Goal: Book appointment/travel/reservation

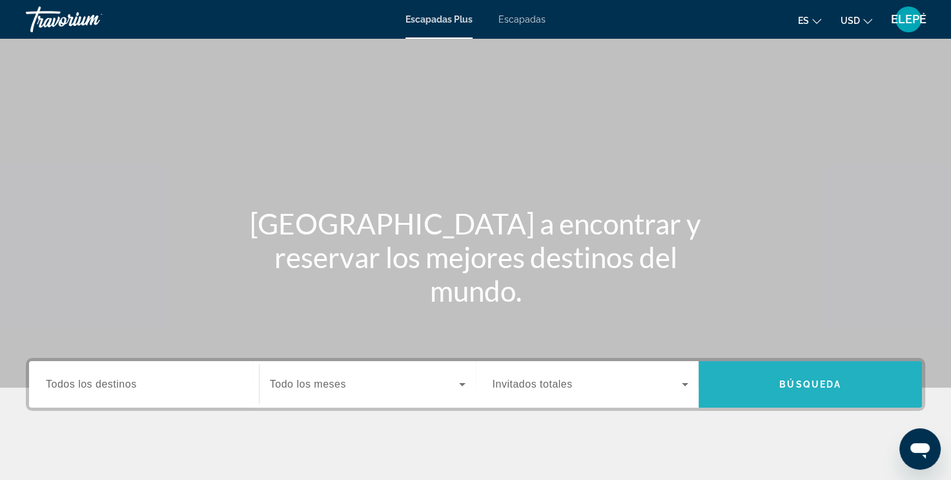
click at [793, 384] on span "Búsqueda" at bounding box center [810, 384] width 62 height 10
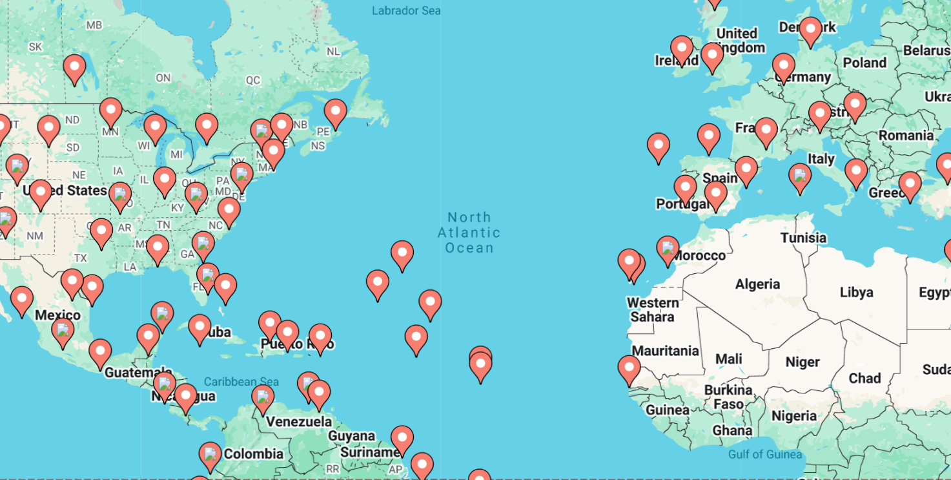
click at [340, 331] on div "To activate drag with keyboard, press Alt + Enter. Once in keyboard drag state,…" at bounding box center [475, 283] width 899 height 387
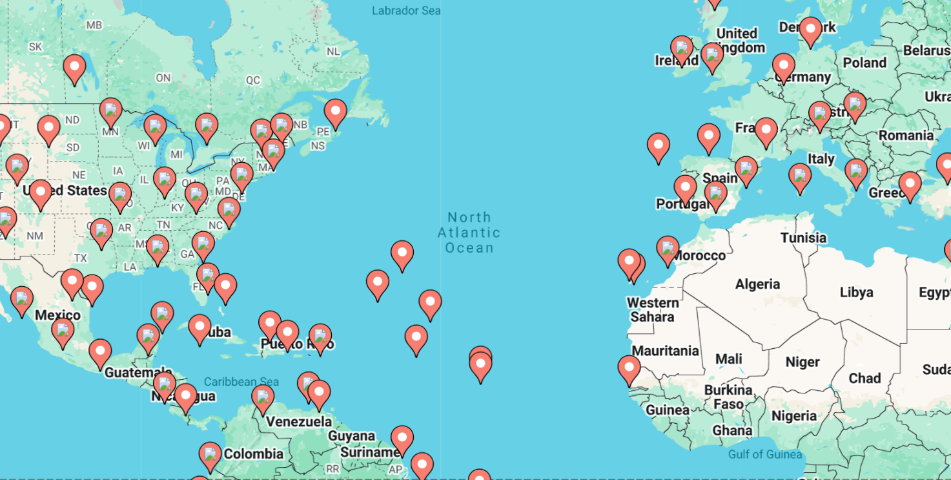
click at [340, 331] on div "To activate drag with keyboard, press Alt + Enter. Once in keyboard drag state,…" at bounding box center [475, 283] width 899 height 387
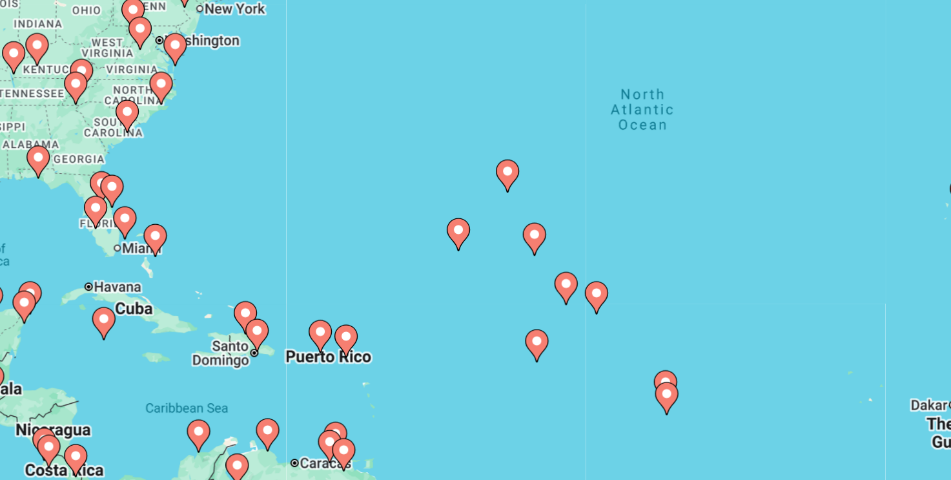
click at [340, 331] on div "To activate drag with keyboard, press Alt + Enter. Once in keyboard drag state,…" at bounding box center [475, 283] width 899 height 387
click at [320, 322] on icon "Contenido principal" at bounding box center [319, 320] width 12 height 17
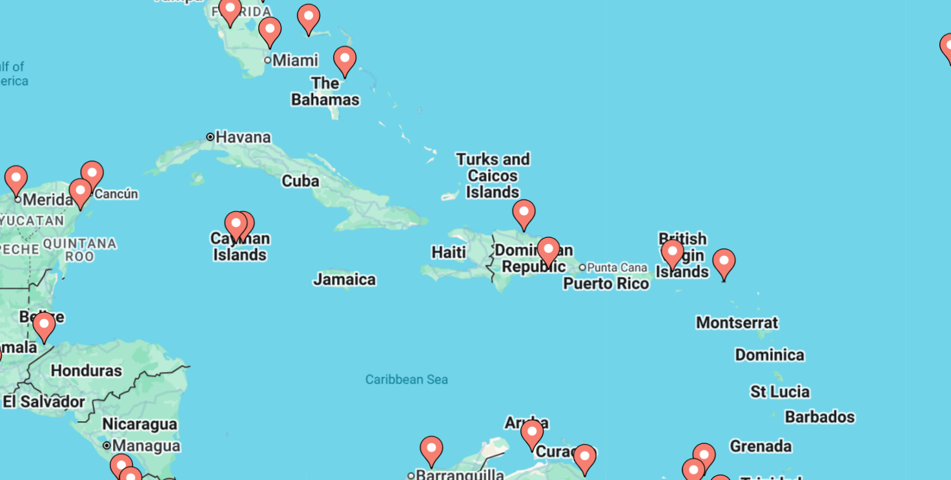
click at [465, 253] on image "Contenido principal" at bounding box center [467, 252] width 8 height 8
type input "**********"
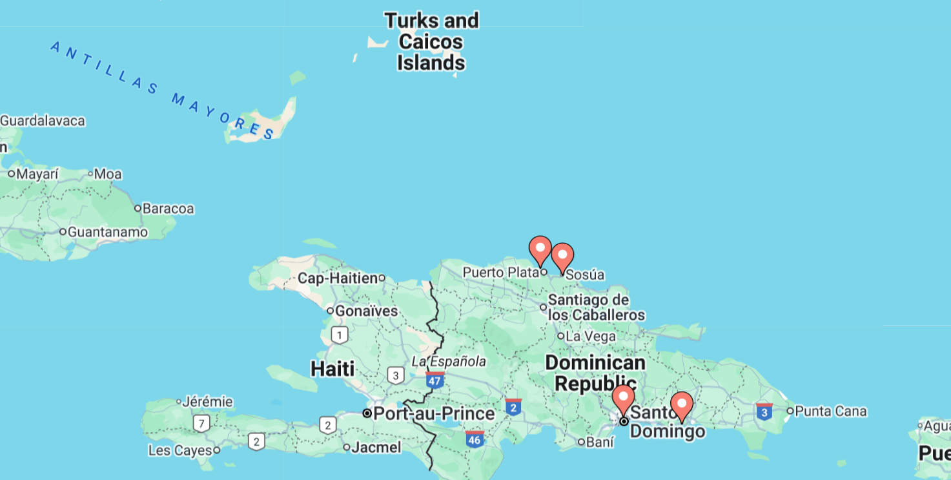
click at [474, 278] on icon "Contenido principal" at bounding box center [475, 274] width 12 height 17
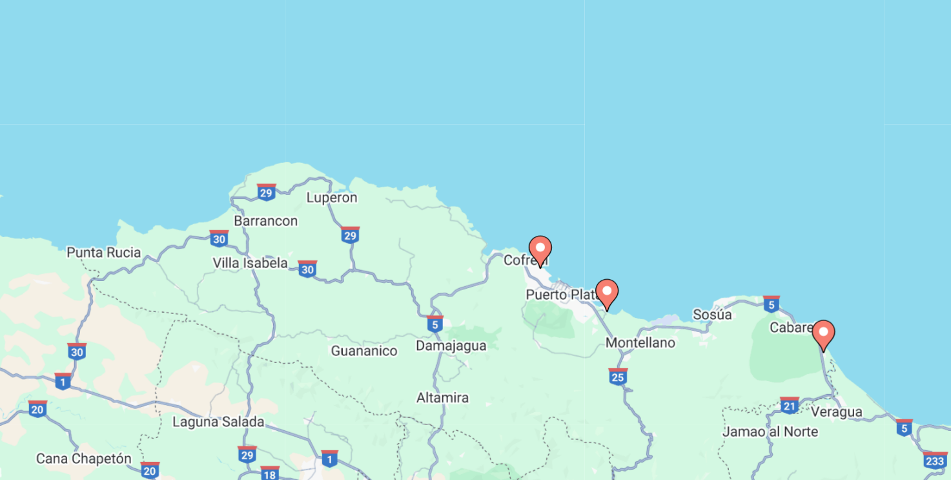
click at [496, 298] on div "To activate drag with keyboard, press Alt + Enter. Once in keyboard drag state,…" at bounding box center [475, 283] width 899 height 387
click at [510, 296] on image "Contenido principal" at bounding box center [513, 296] width 8 height 8
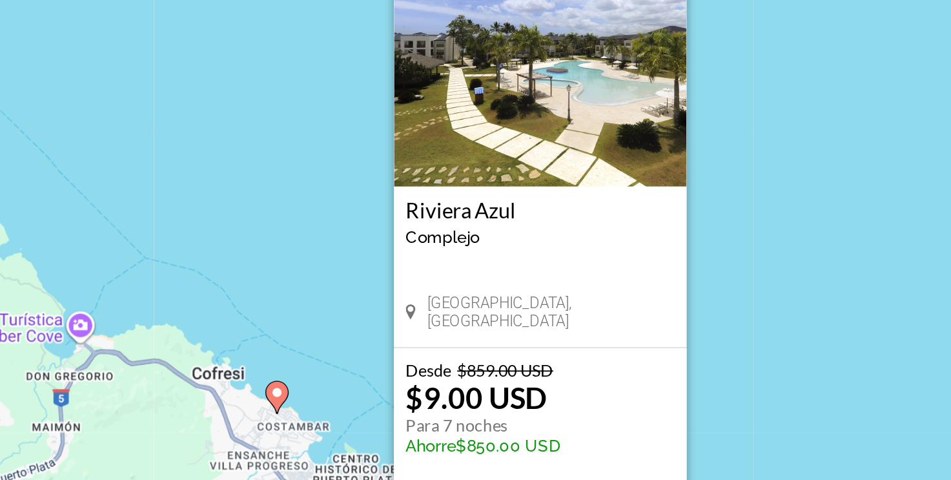
click at [498, 188] on img "Contenido principal" at bounding box center [475, 173] width 161 height 129
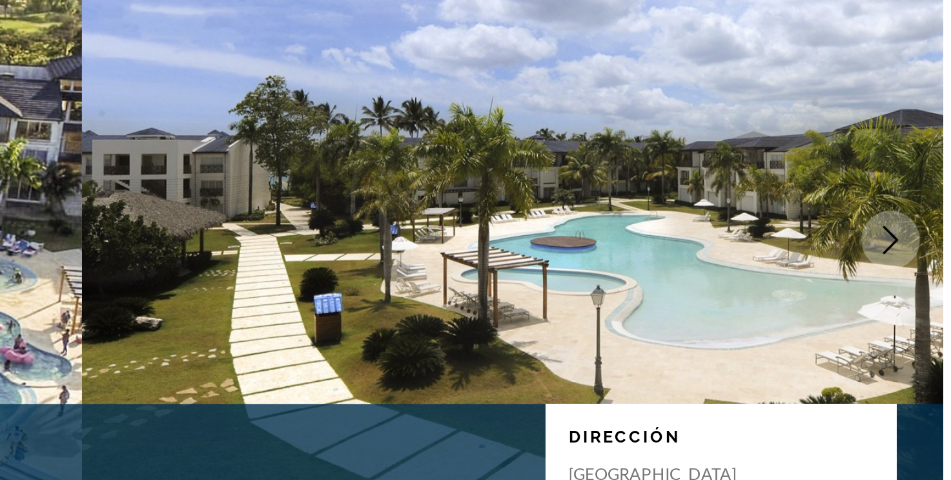
click at [922, 231] on icon "Siguiente imagen" at bounding box center [921, 232] width 15 height 15
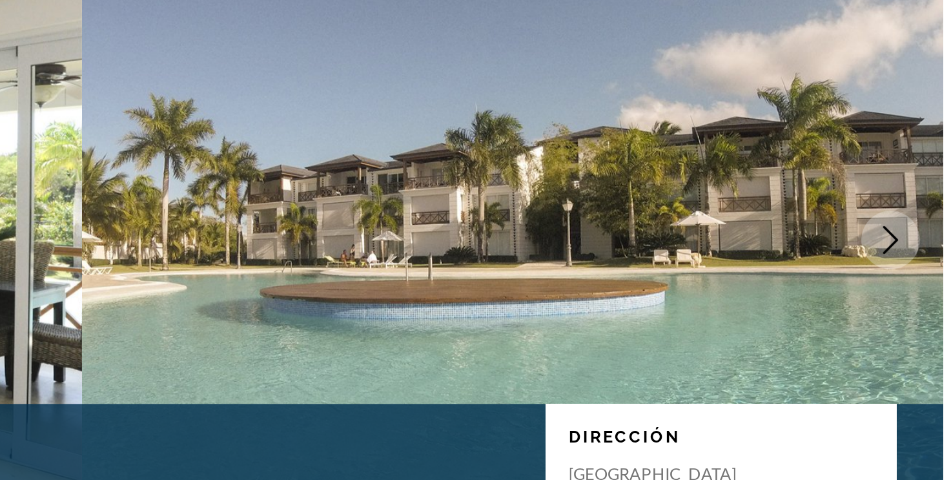
click at [922, 231] on icon "Siguiente imagen" at bounding box center [921, 232] width 15 height 15
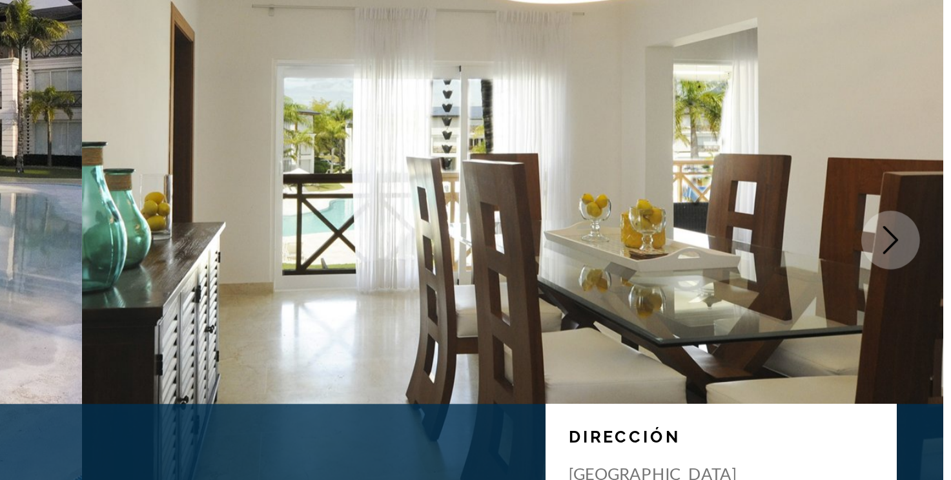
click at [922, 231] on icon "Siguiente imagen" at bounding box center [921, 232] width 15 height 15
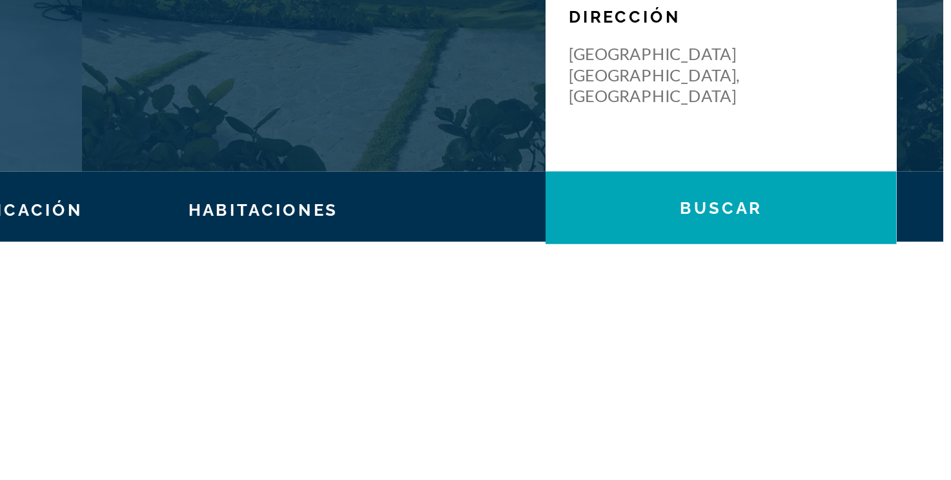
scroll to position [189, 0]
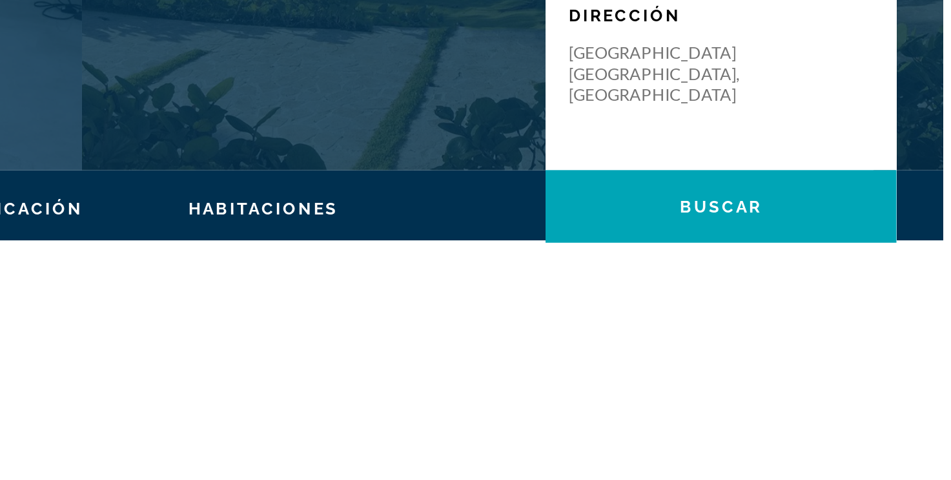
click at [780, 181] on p "Playa Dorada Puerto Plata, República Dominicana" at bounding box center [795, 184] width 103 height 35
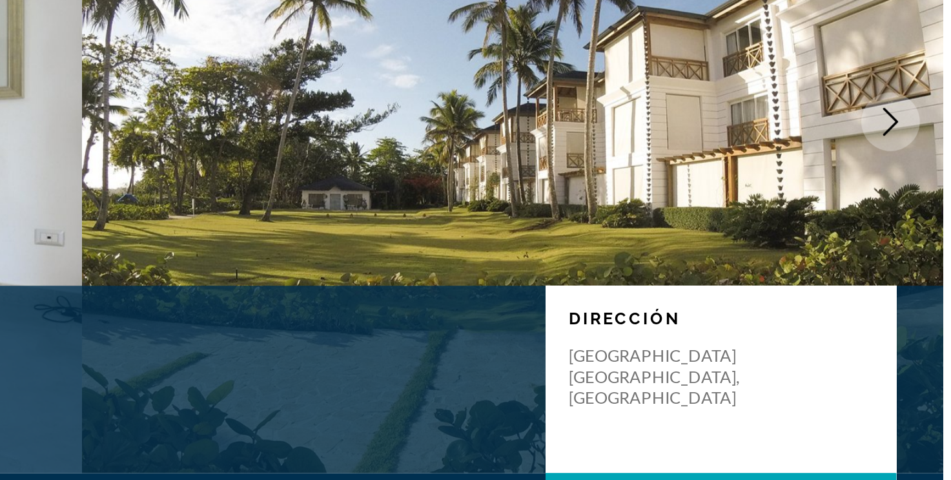
scroll to position [0, 0]
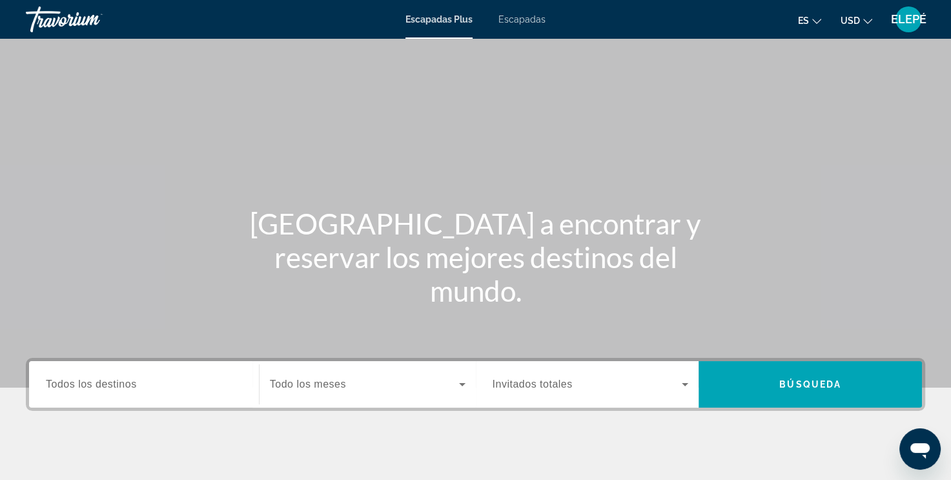
click at [203, 377] on input "Destination Todos los destinos" at bounding box center [144, 384] width 196 height 15
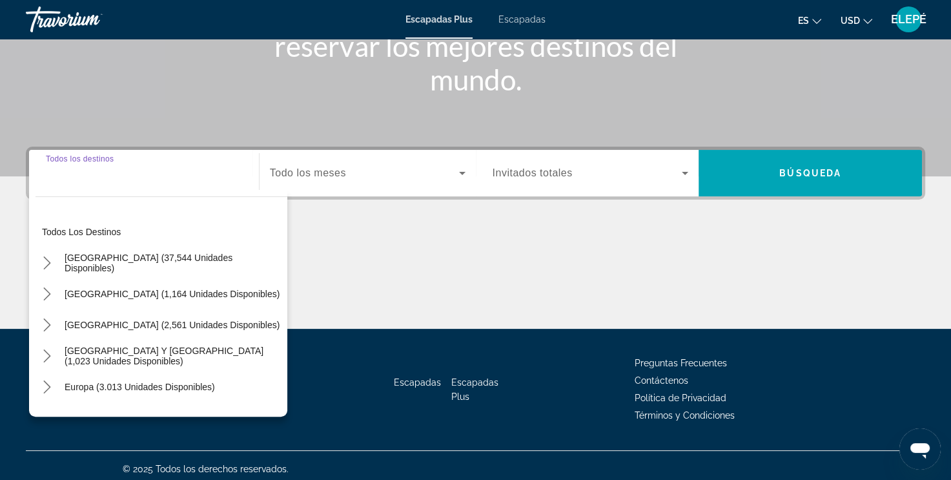
scroll to position [218, 0]
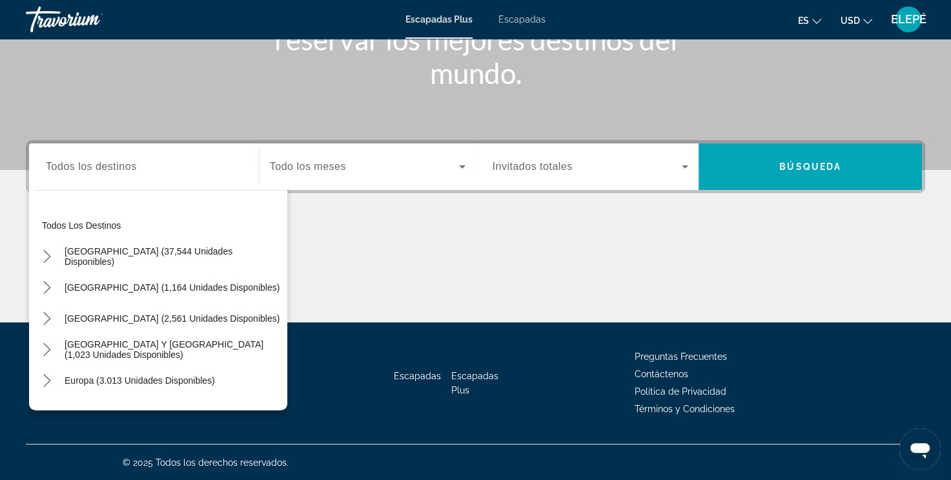
click at [161, 176] on div "Widget de búsqueda" at bounding box center [144, 166] width 196 height 37
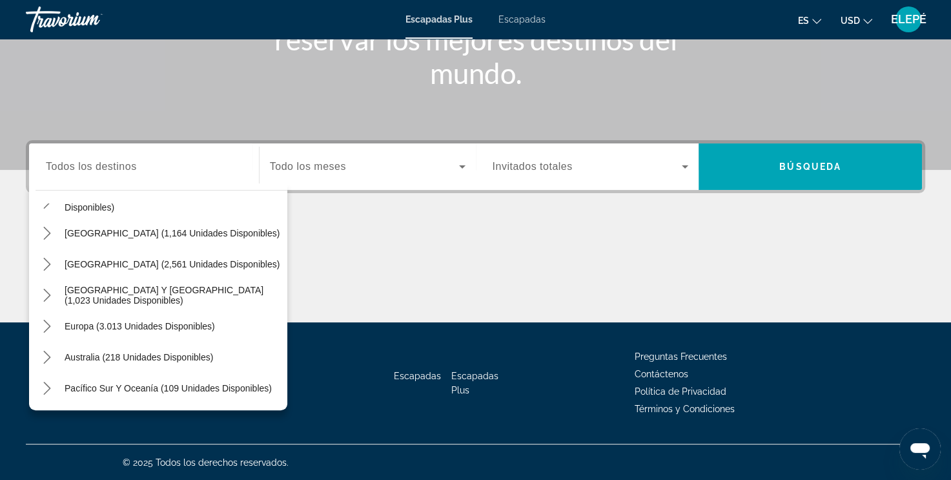
scroll to position [54, 0]
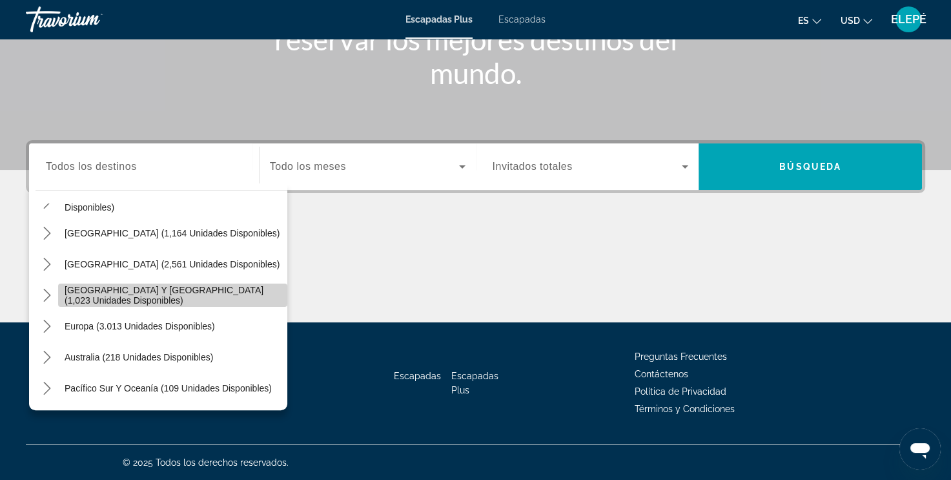
click at [181, 289] on span "[GEOGRAPHIC_DATA] y [GEOGRAPHIC_DATA] (1,023 unidades disponibles)" at bounding box center [173, 295] width 216 height 21
type input "**********"
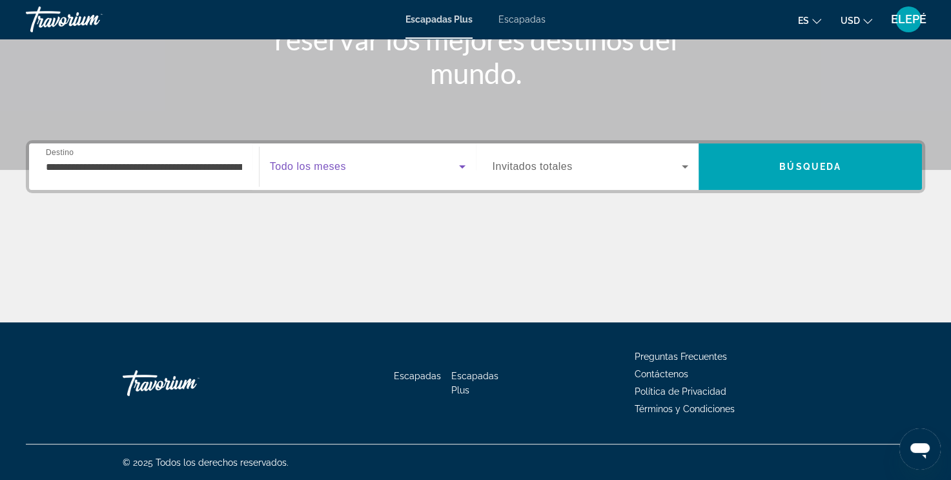
click at [460, 165] on icon "Widget de búsqueda" at bounding box center [462, 166] width 6 height 3
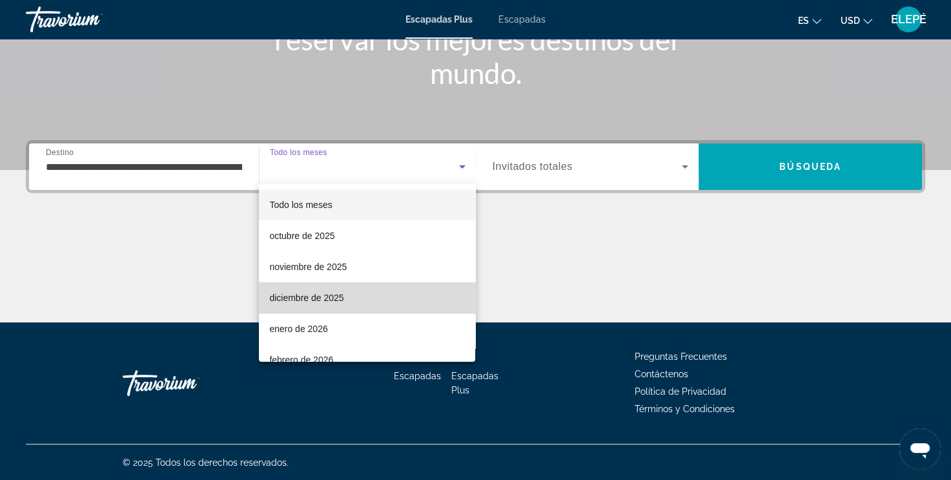
click at [390, 304] on mat-option "diciembre de 2025" at bounding box center [367, 297] width 216 height 31
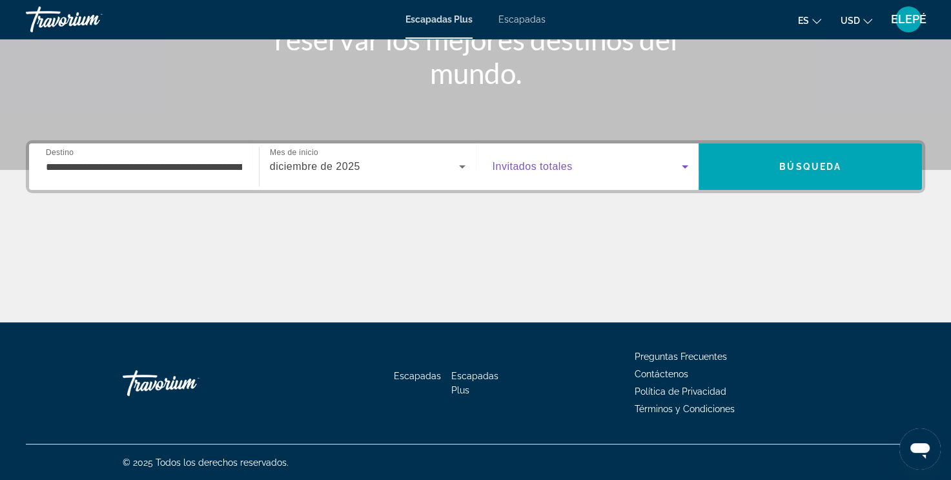
click at [684, 165] on icon "Widget de búsqueda" at bounding box center [685, 166] width 6 height 3
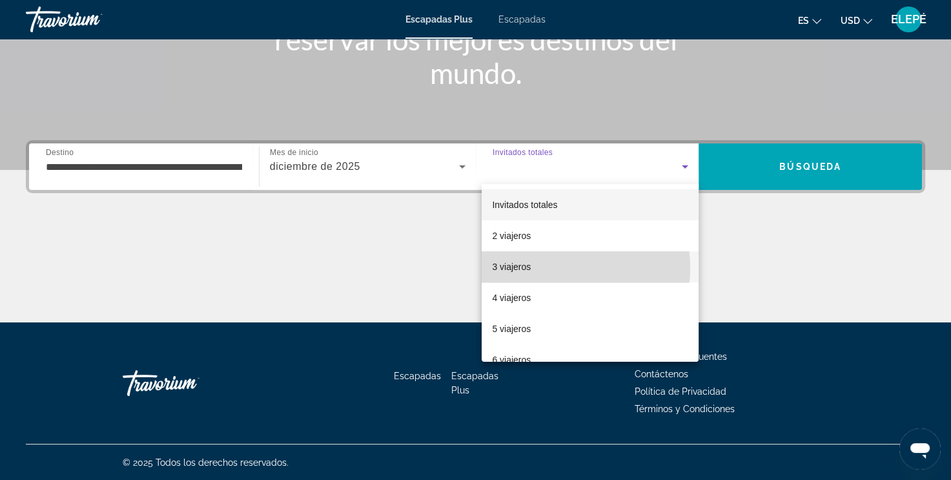
click at [553, 268] on mat-option "3 viajeros" at bounding box center [590, 266] width 217 height 31
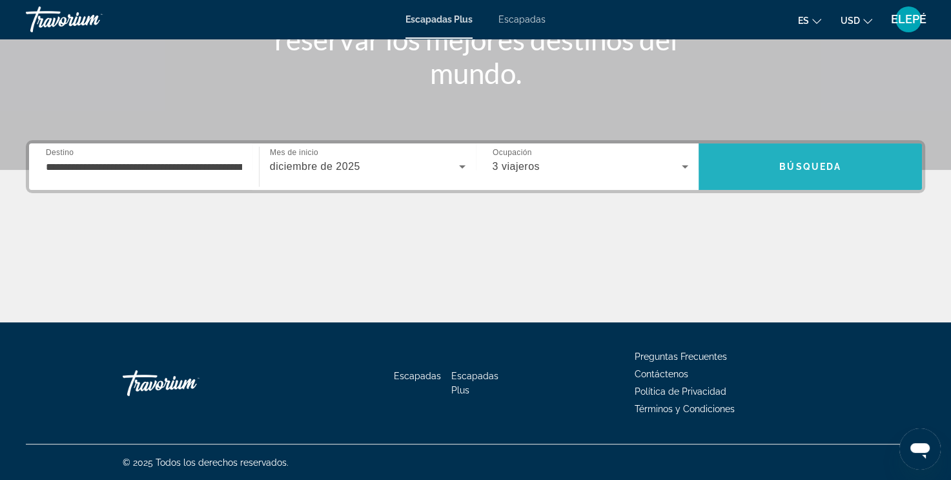
click at [822, 157] on span "Buscar" at bounding box center [809, 166] width 223 height 31
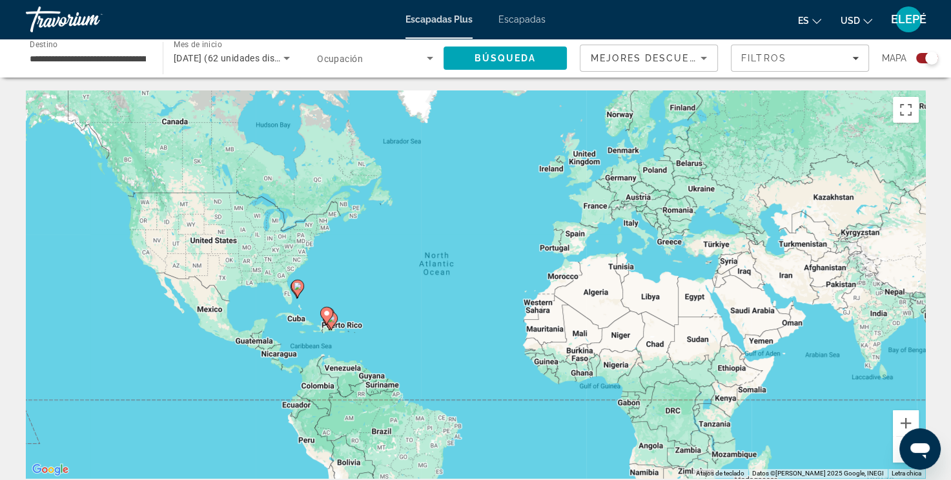
click at [330, 325] on icon "Contenido principal" at bounding box center [331, 320] width 12 height 17
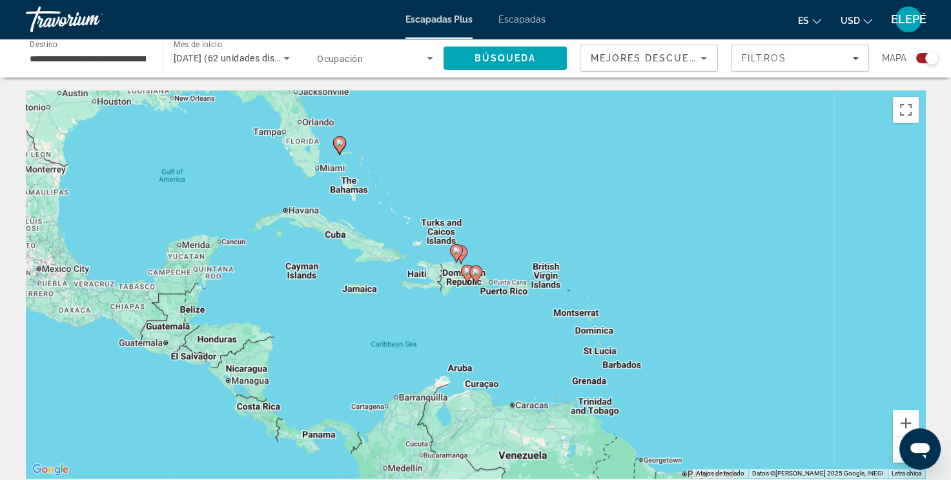
click at [462, 285] on div "Para navegar, presione las teclas [PERSON_NAME]. To activate drag with keyboard…" at bounding box center [475, 283] width 899 height 387
click at [462, 285] on div "To activate drag with keyboard, press Alt + Enter. Once in keyboard drag state,…" at bounding box center [475, 283] width 899 height 387
click at [462, 276] on gmp-advanced-marker "Contenido principal" at bounding box center [467, 273] width 13 height 19
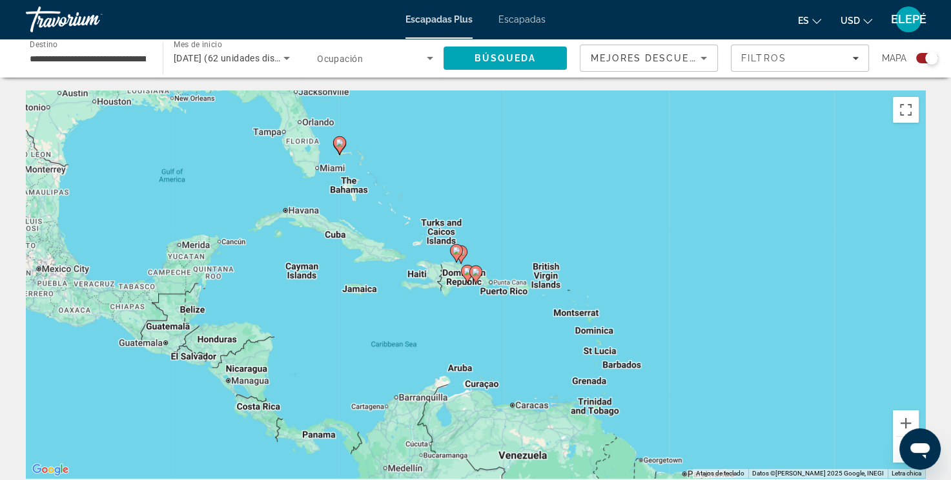
type input "**********"
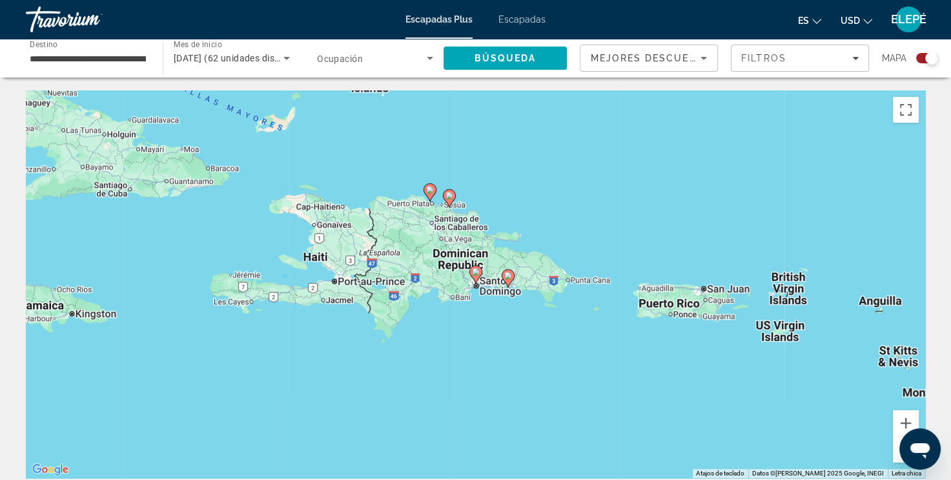
click at [429, 192] on image "Contenido principal" at bounding box center [430, 190] width 8 height 8
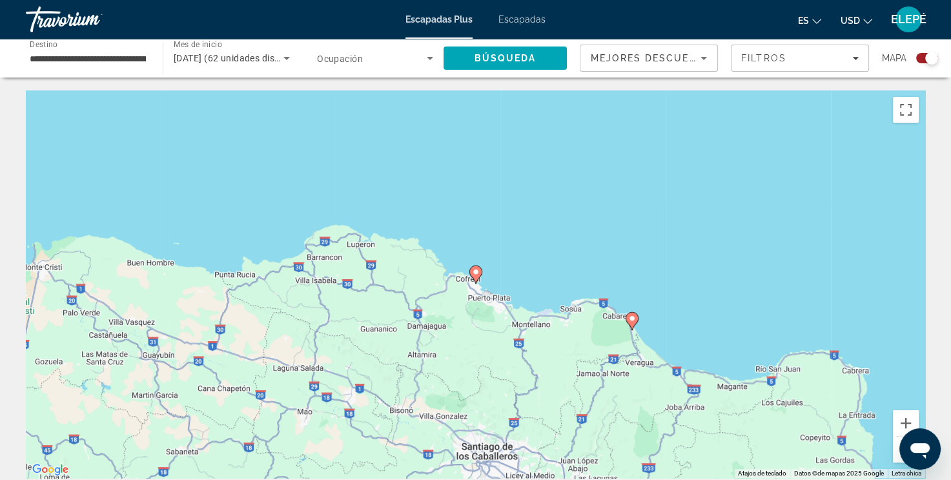
click at [473, 278] on icon "Contenido principal" at bounding box center [475, 274] width 12 height 17
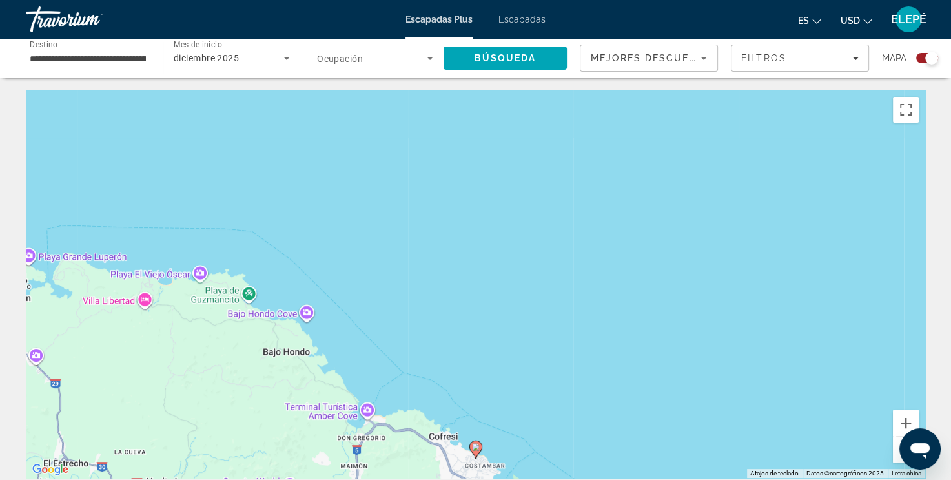
click at [895, 458] on button "Alejar" at bounding box center [906, 449] width 26 height 26
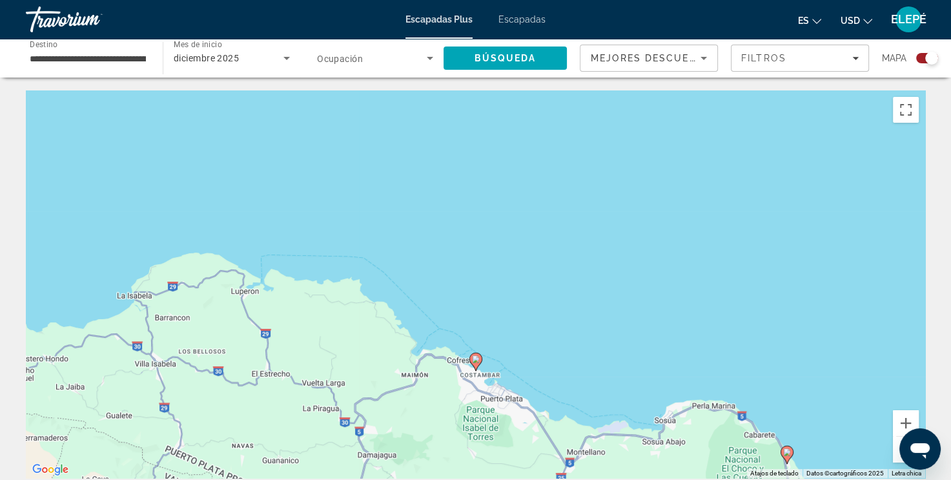
click at [576, 403] on div "To activate drag with keyboard, press Alt + Enter. Once in keyboard drag state,…" at bounding box center [475, 283] width 899 height 387
click at [476, 366] on icon "Contenido principal" at bounding box center [475, 361] width 12 height 17
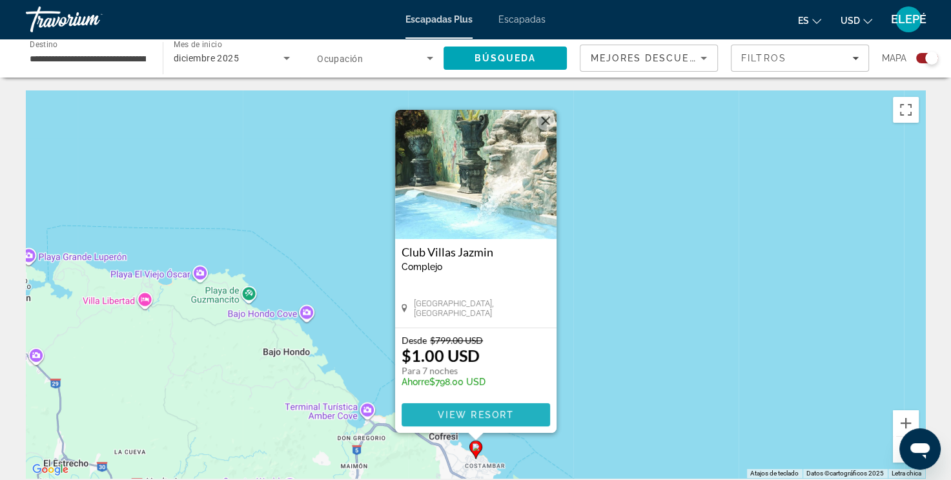
click at [483, 412] on span "View Resort" at bounding box center [475, 414] width 76 height 10
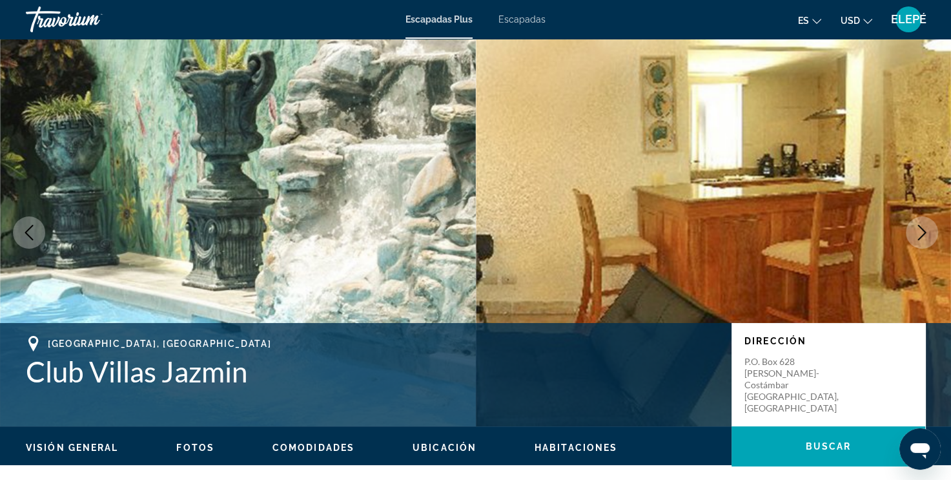
click at [63, 444] on span "Visión general" at bounding box center [72, 447] width 92 height 10
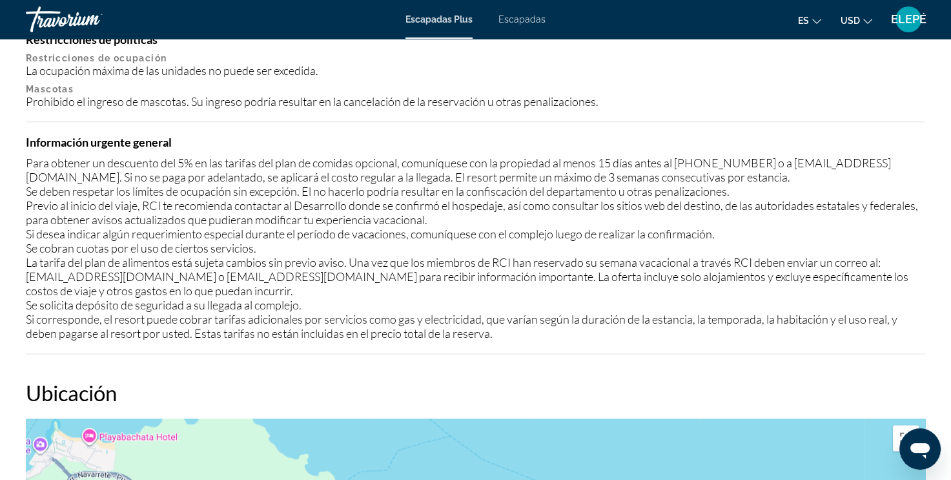
scroll to position [1549, 0]
